Goal: Use online tool/utility: Utilize a website feature to perform a specific function

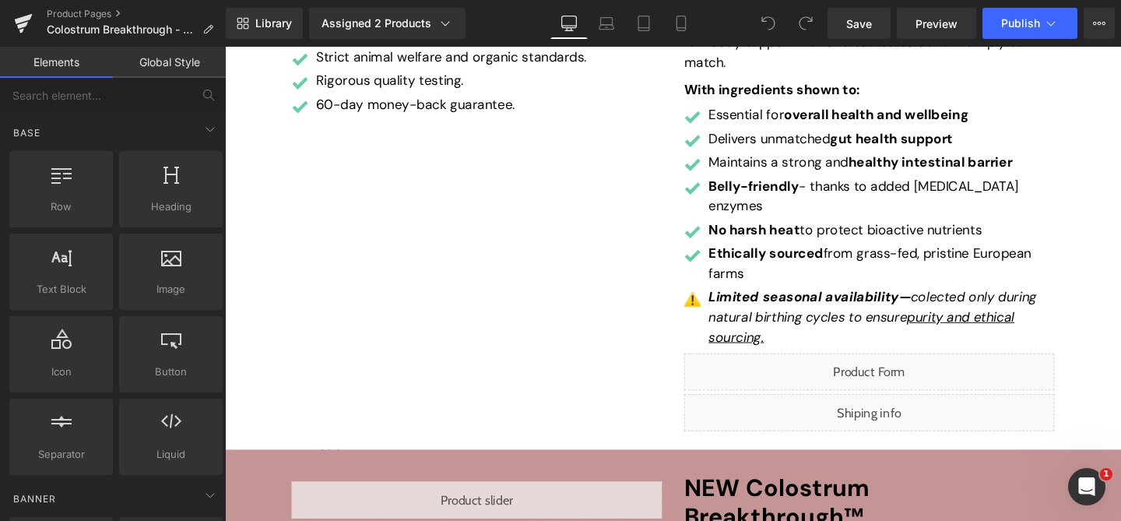
scroll to position [459, 0]
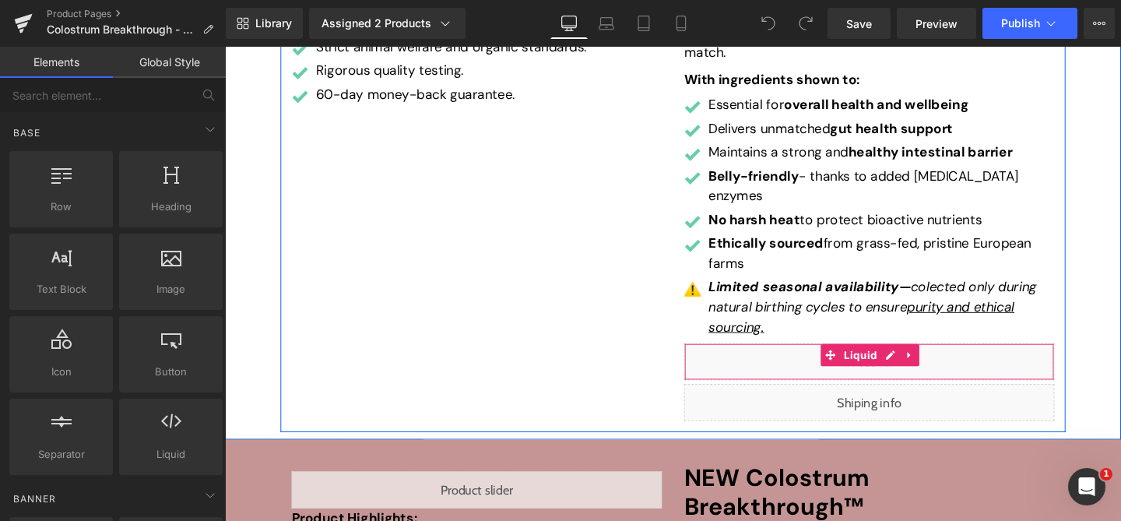
click at [926, 358] on div "Liquid" at bounding box center [902, 377] width 389 height 39
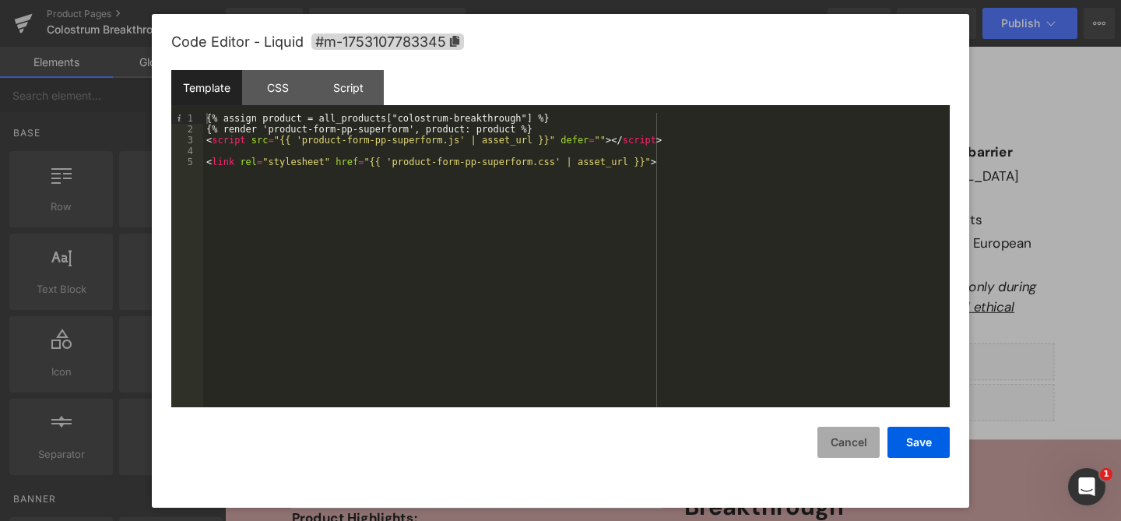
click at [849, 446] on button "Cancel" at bounding box center [848, 442] width 62 height 31
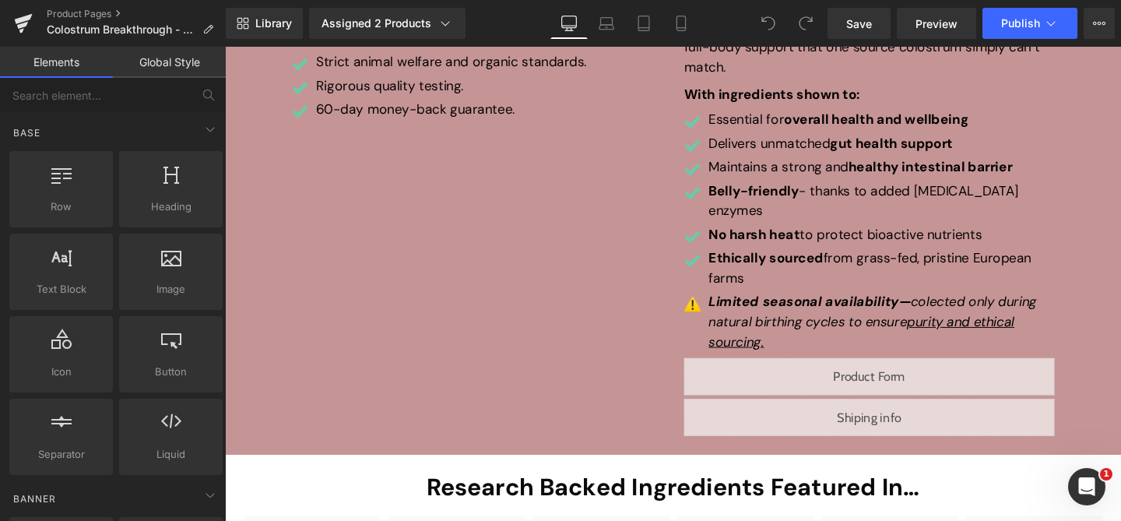
scroll to position [1070, 0]
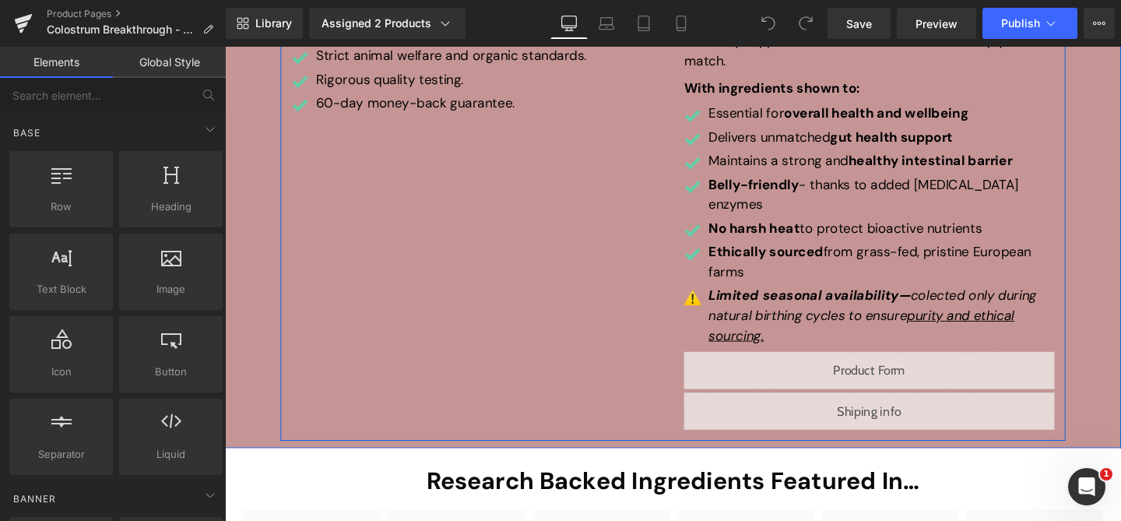
click at [924, 367] on div "Liquid" at bounding box center [902, 386] width 389 height 39
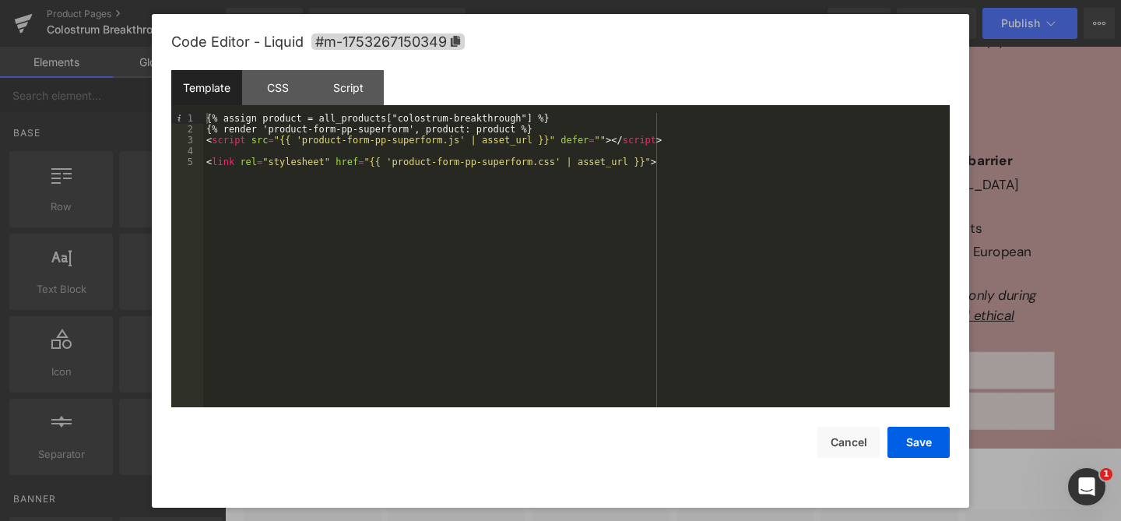
click at [750, 256] on div "{% assign product = all_products["colostrum-breakthrough"] %} {% render 'produc…" at bounding box center [576, 271] width 747 height 316
click at [834, 441] on button "Cancel" at bounding box center [848, 442] width 62 height 31
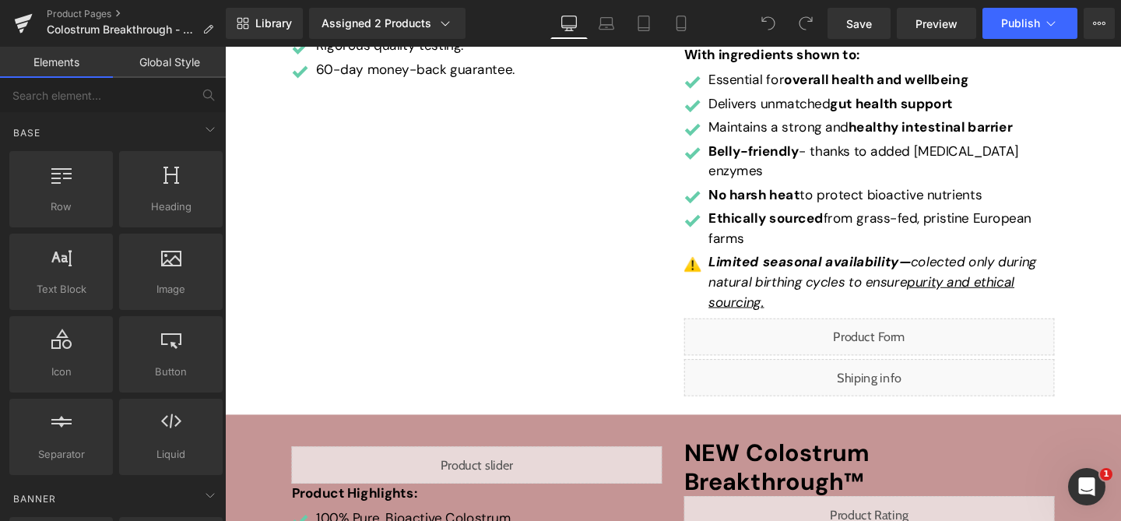
scroll to position [480, 0]
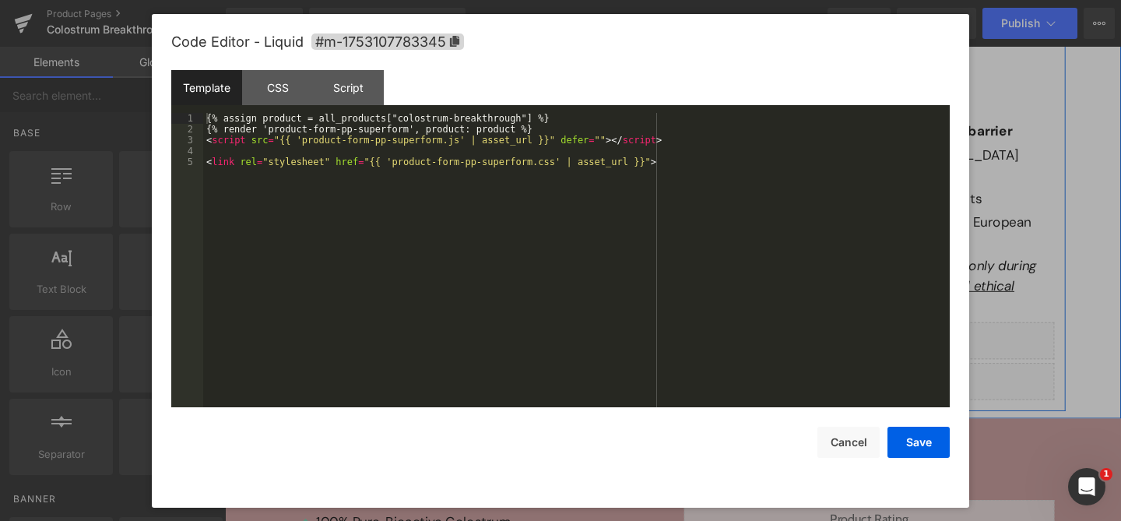
click at [923, 336] on div "Liquid" at bounding box center [902, 355] width 389 height 39
click at [754, 270] on div "{% assign product = all_products["colostrum-breakthrough"] %} {% render 'produc…" at bounding box center [576, 271] width 747 height 316
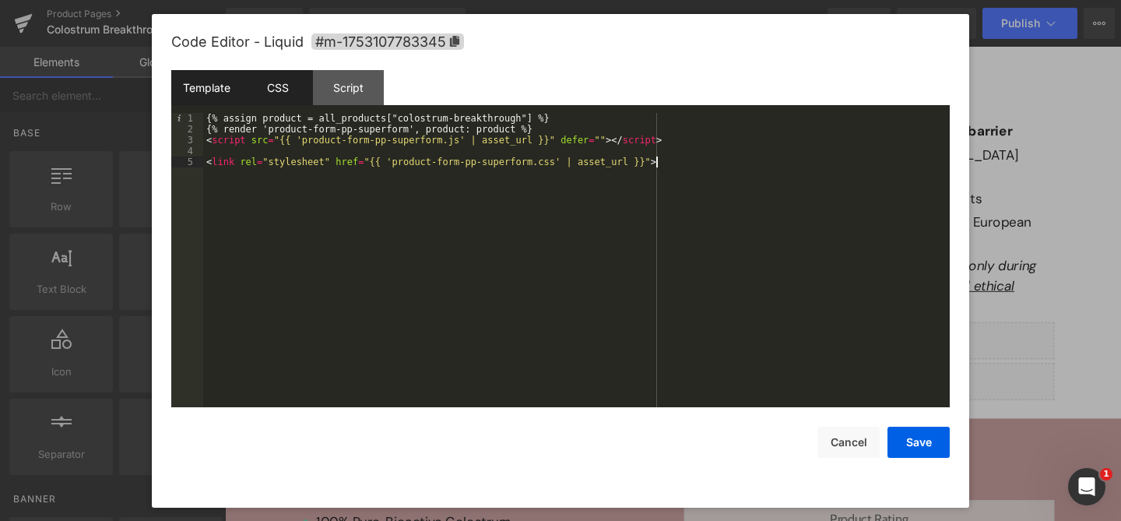
click at [282, 101] on div "CSS" at bounding box center [277, 87] width 71 height 35
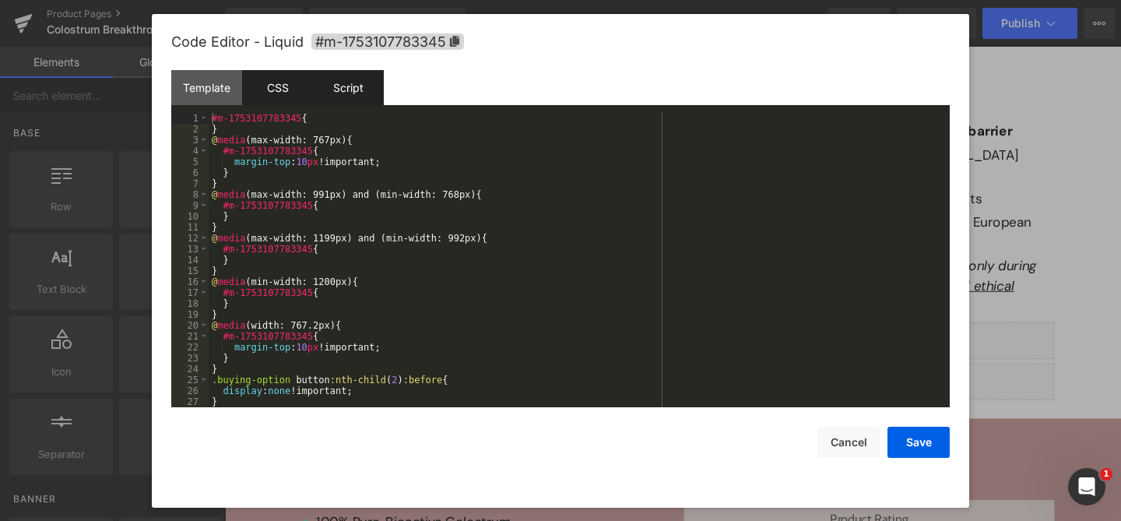
click at [355, 89] on div "Script" at bounding box center [348, 87] width 71 height 35
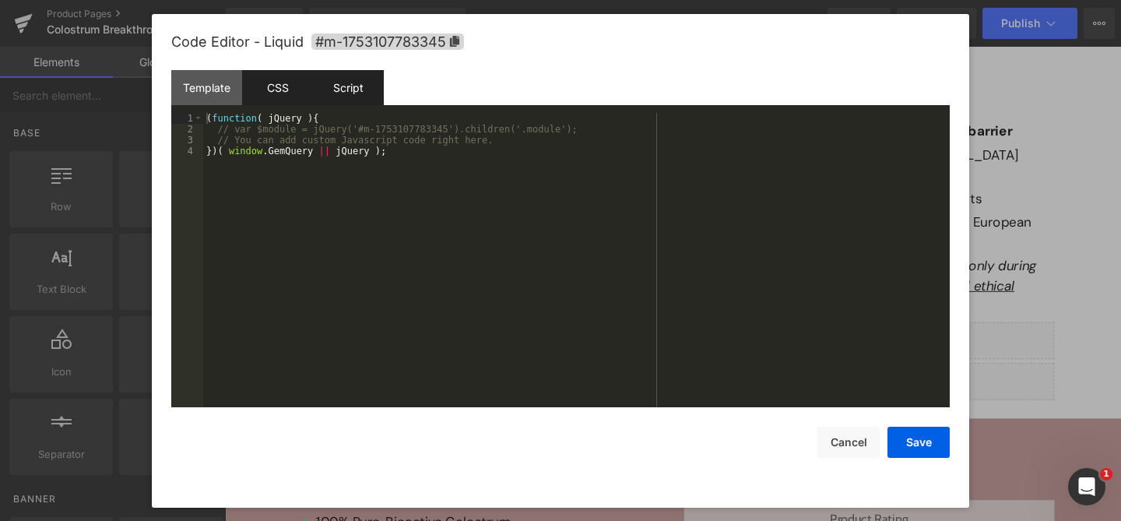
click at [273, 80] on div "CSS" at bounding box center [277, 87] width 71 height 35
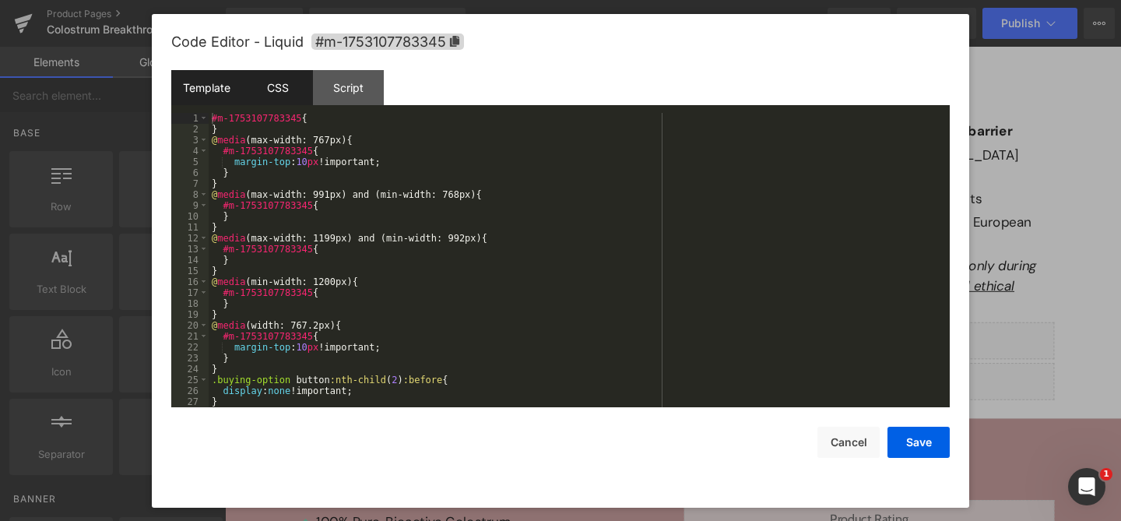
click at [213, 85] on div "Template" at bounding box center [206, 87] width 71 height 35
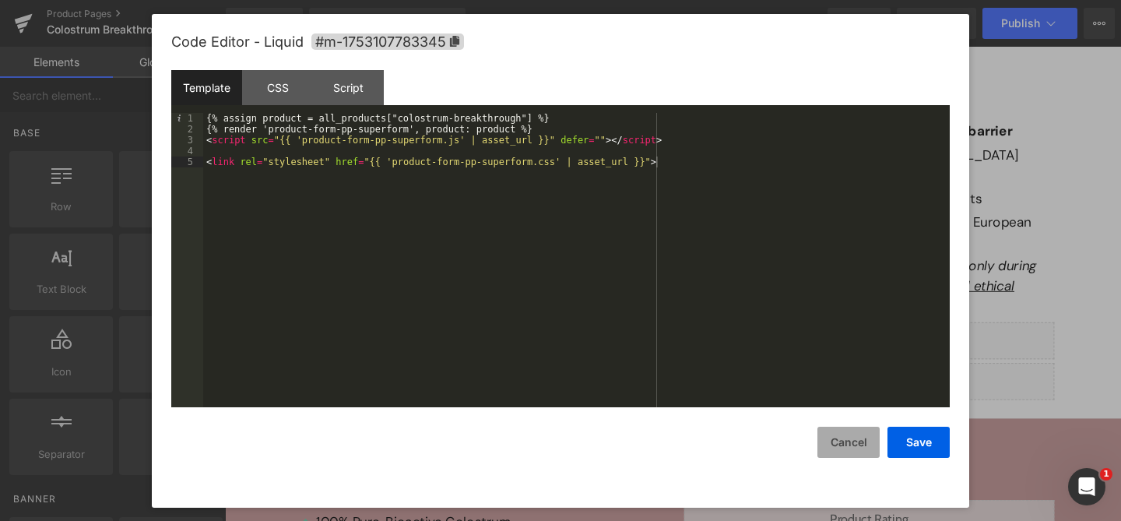
click at [855, 441] on button "Cancel" at bounding box center [848, 442] width 62 height 31
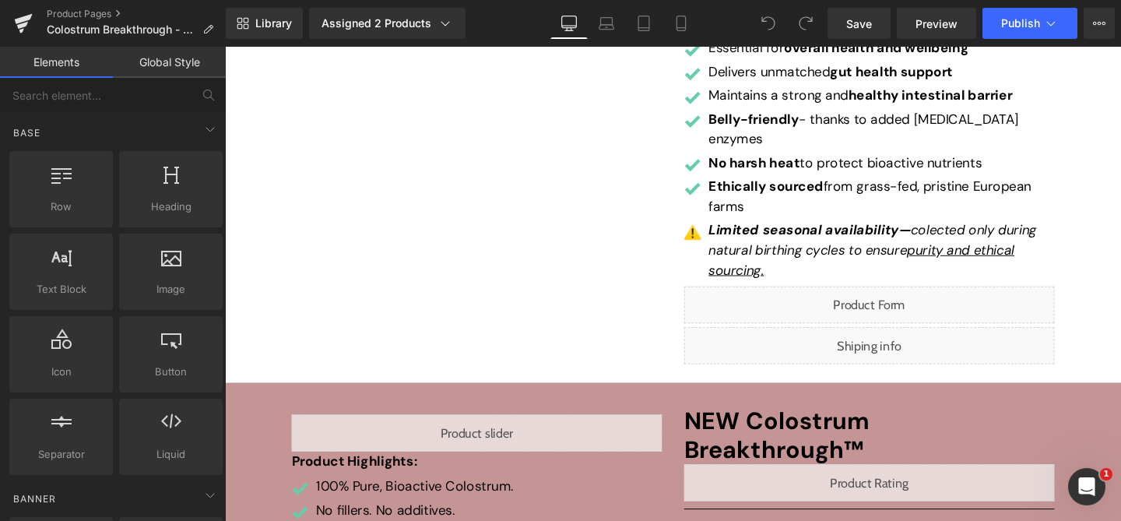
scroll to position [560, 0]
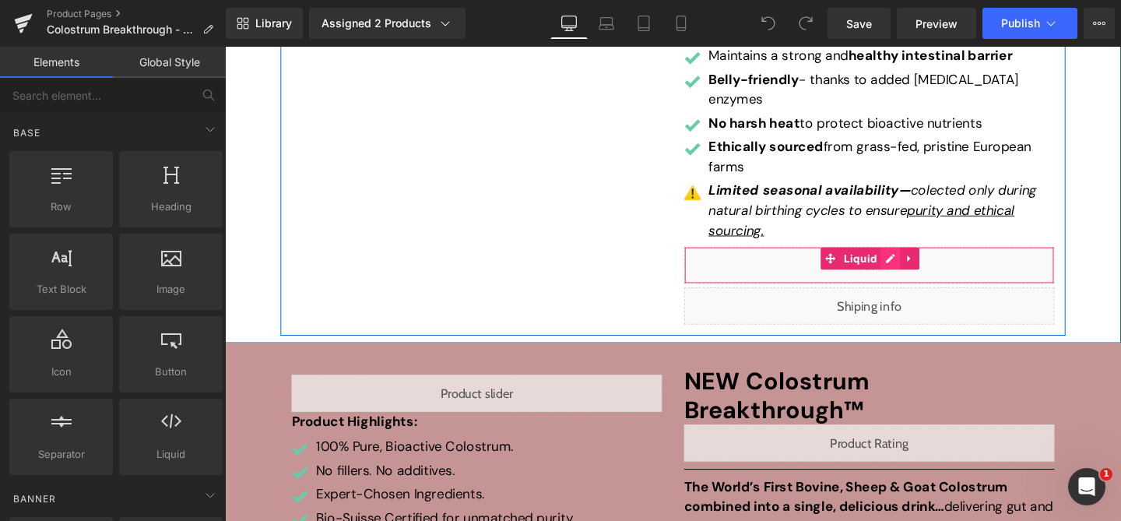
click at [932, 257] on div "Liquid" at bounding box center [902, 276] width 389 height 39
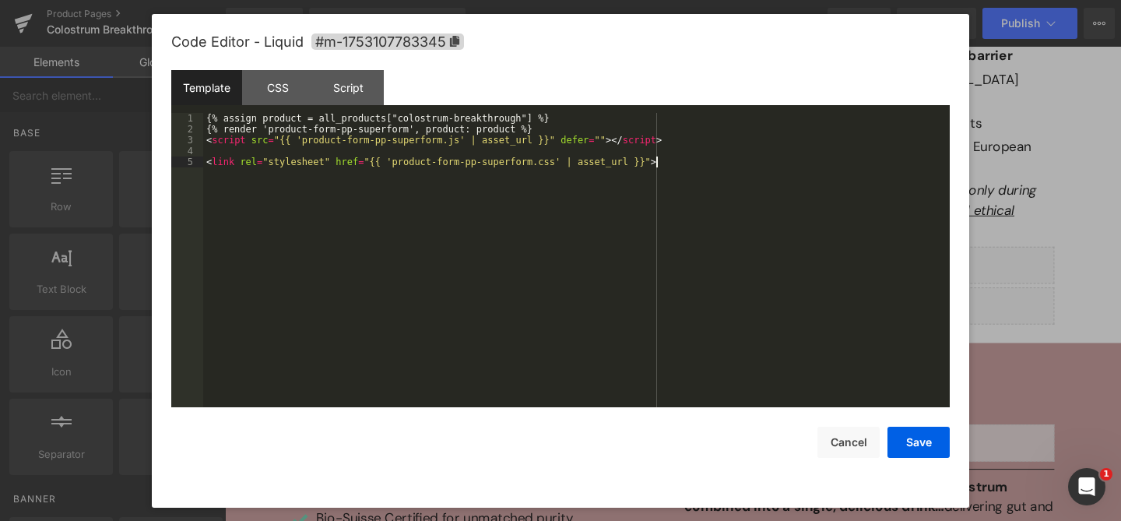
click at [673, 218] on div "{% assign product = all_products["colostrum-breakthrough"] %} {% render 'produc…" at bounding box center [576, 271] width 747 height 316
click at [850, 443] on button "Cancel" at bounding box center [848, 442] width 62 height 31
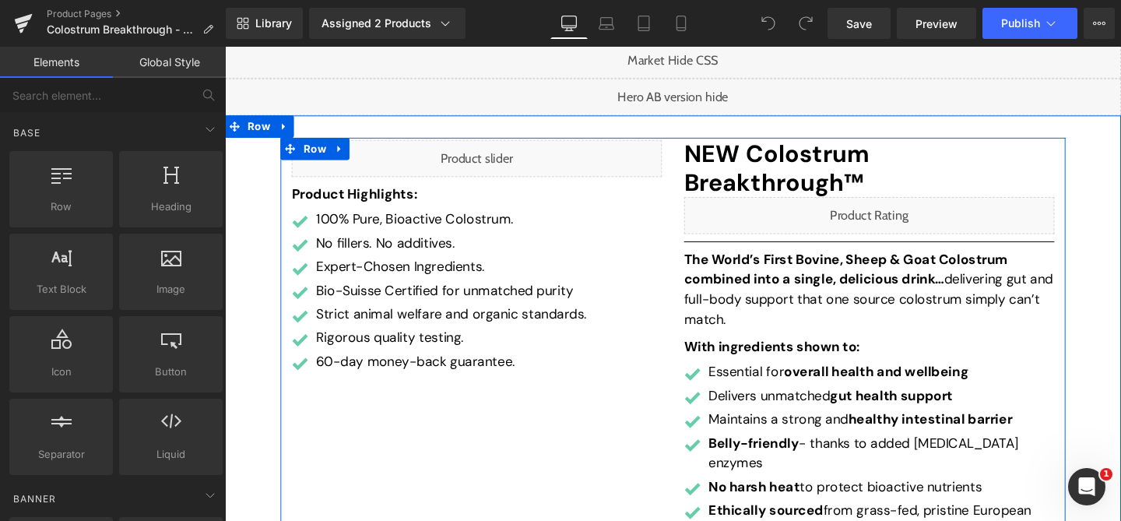
scroll to position [0, 0]
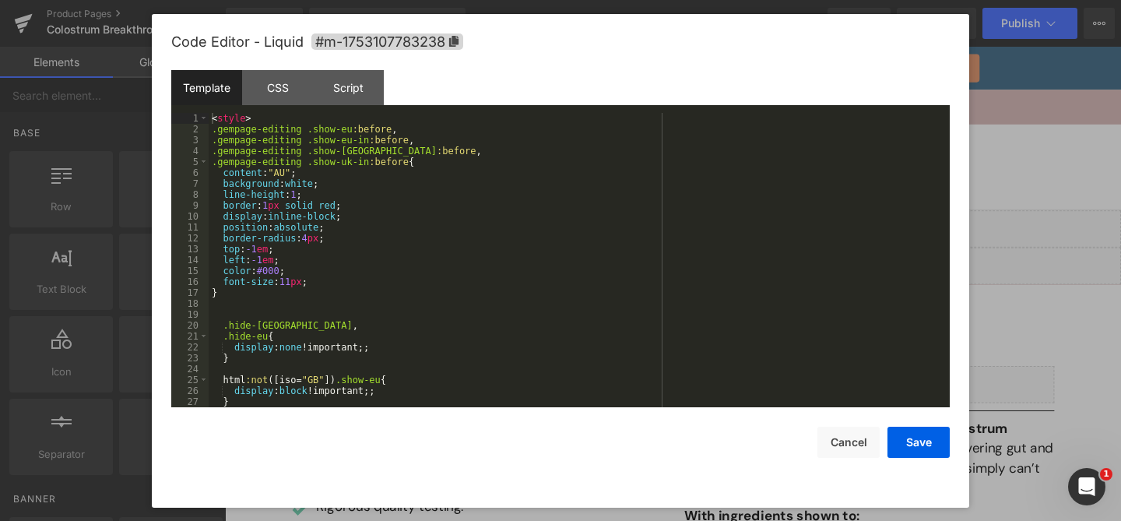
click at [719, 230] on div "Liquid" at bounding box center [696, 238] width 942 height 39
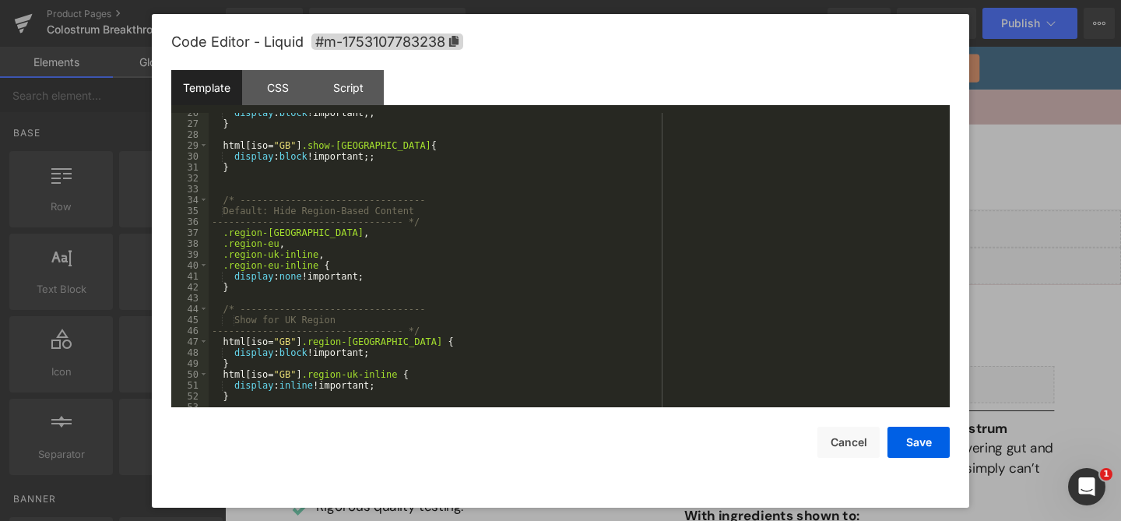
scroll to position [414, 0]
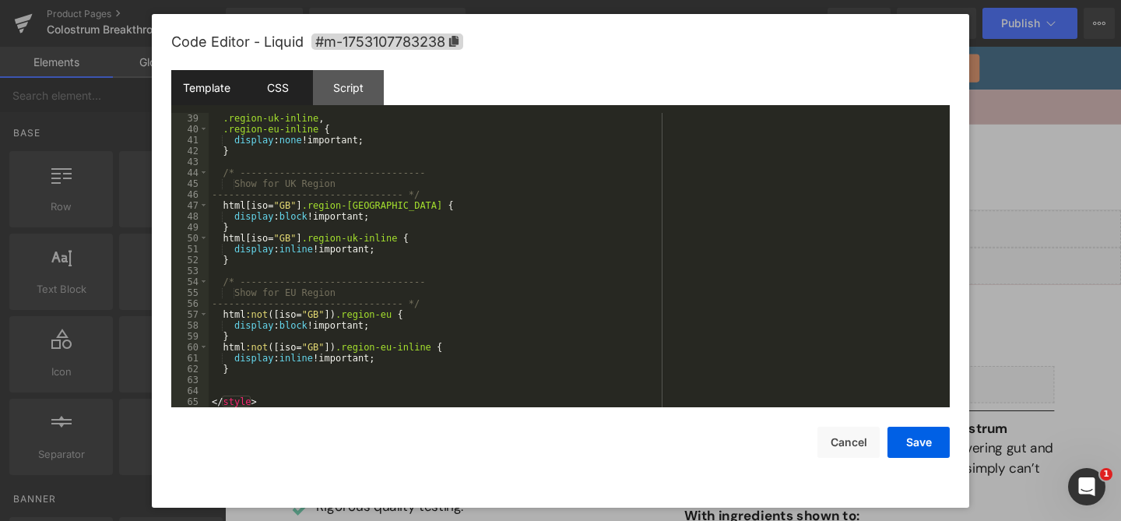
click at [286, 89] on div "CSS" at bounding box center [277, 87] width 71 height 35
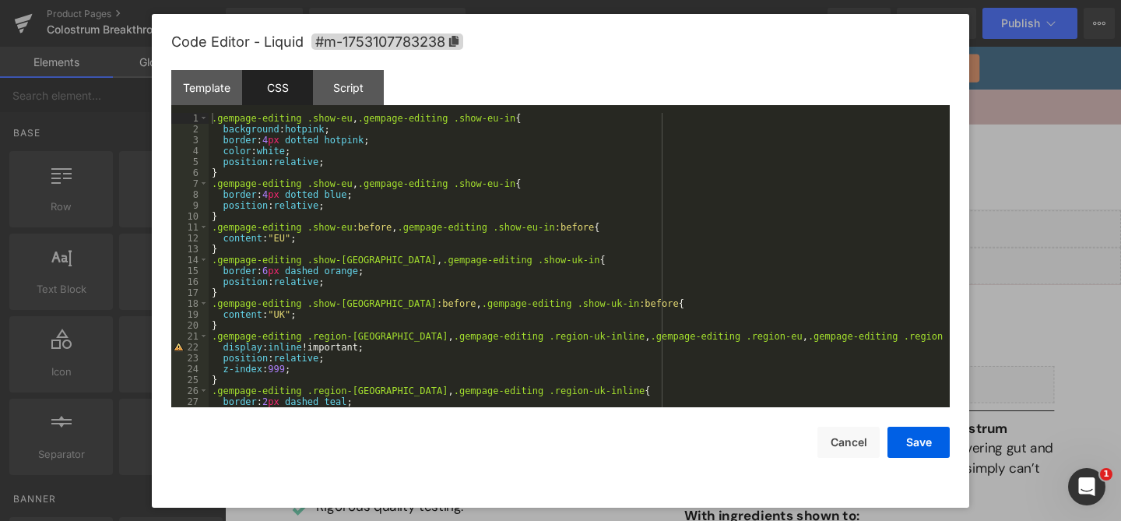
scroll to position [0, 0]
click at [214, 85] on div "Template" at bounding box center [206, 87] width 71 height 35
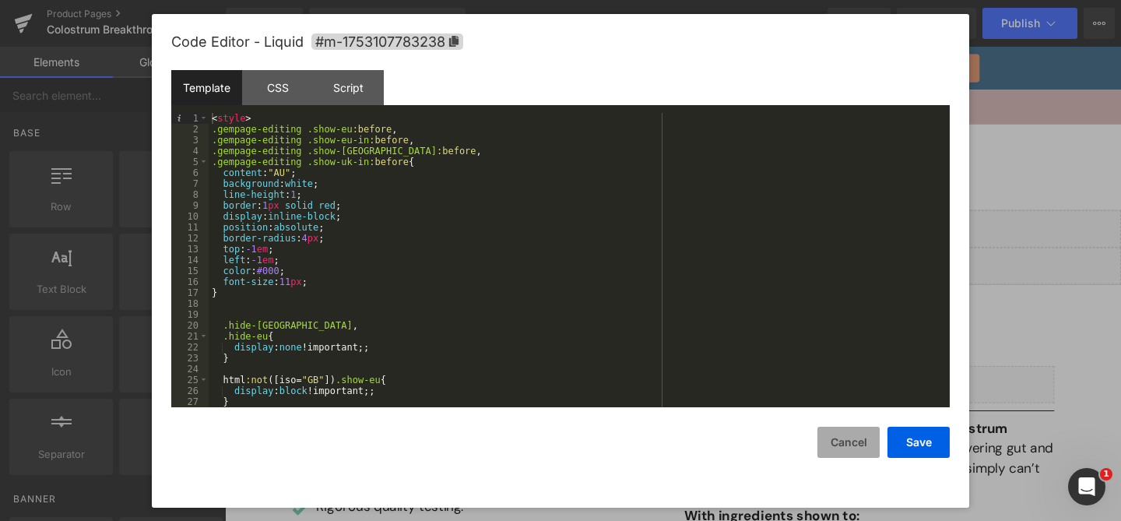
click at [859, 443] on button "Cancel" at bounding box center [848, 442] width 62 height 31
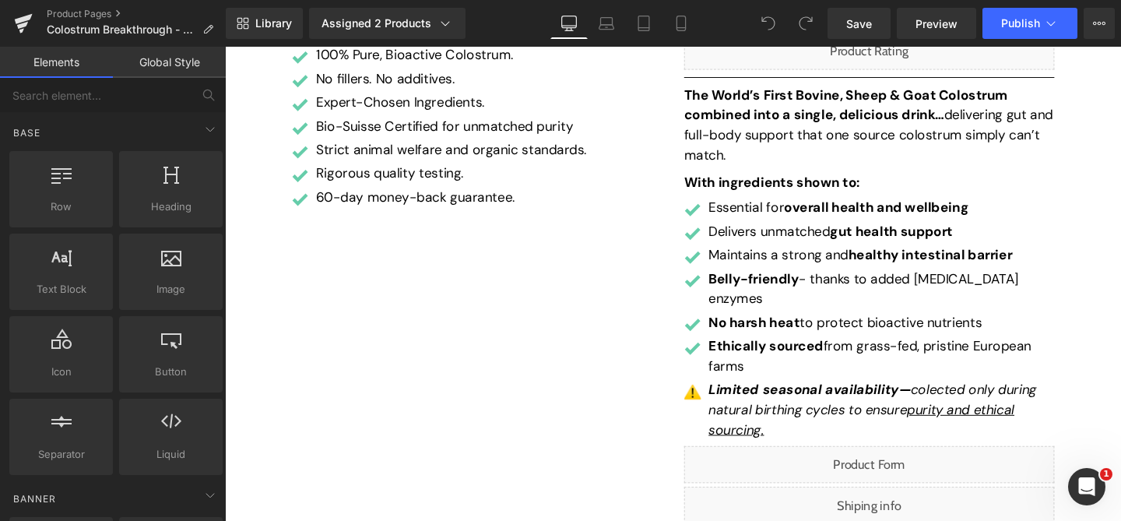
scroll to position [357, 0]
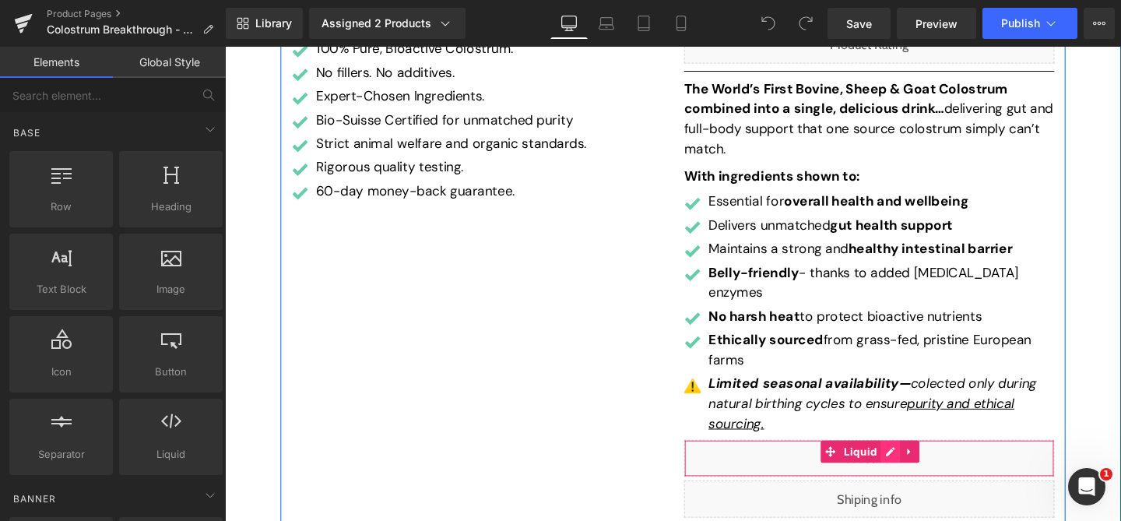
click at [922, 460] on div "Liquid" at bounding box center [902, 479] width 389 height 39
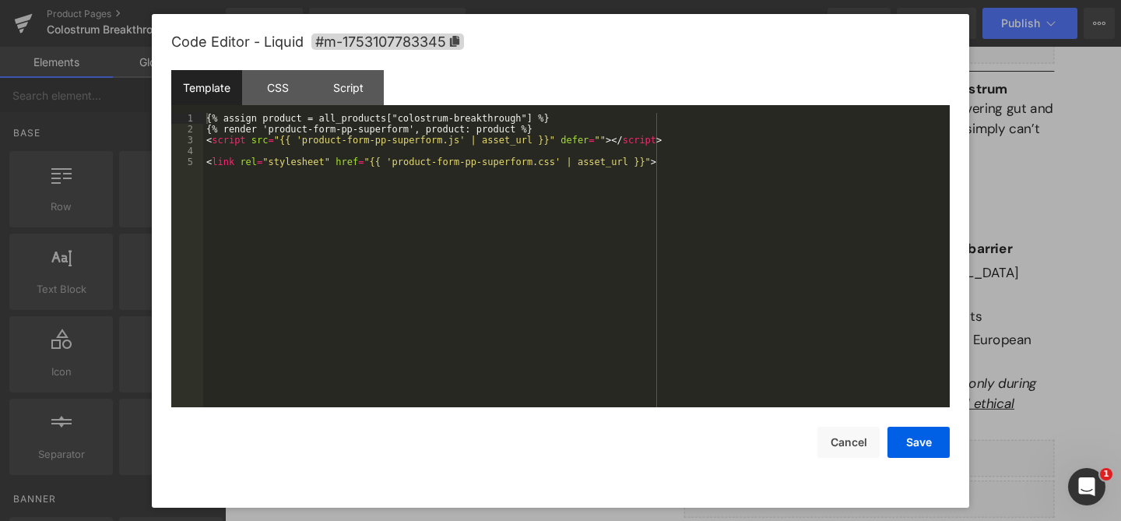
click at [699, 280] on div "{% assign product = all_products["colostrum-breakthrough"] %} {% render 'produc…" at bounding box center [576, 271] width 747 height 316
click at [394, 163] on div "{% assign product = all_products["colostrum-breakthrough"] %} {% render 'produc…" at bounding box center [576, 271] width 747 height 316
click at [302, 144] on div "{% assign product = all_products["colostrum-breakthrough"] %} {% render 'produc…" at bounding box center [576, 271] width 747 height 316
click at [458, 145] on div "{% assign product = all_products["colostrum-breakthrough"] %} {% render 'produc…" at bounding box center [576, 271] width 747 height 316
